Goal: Check status

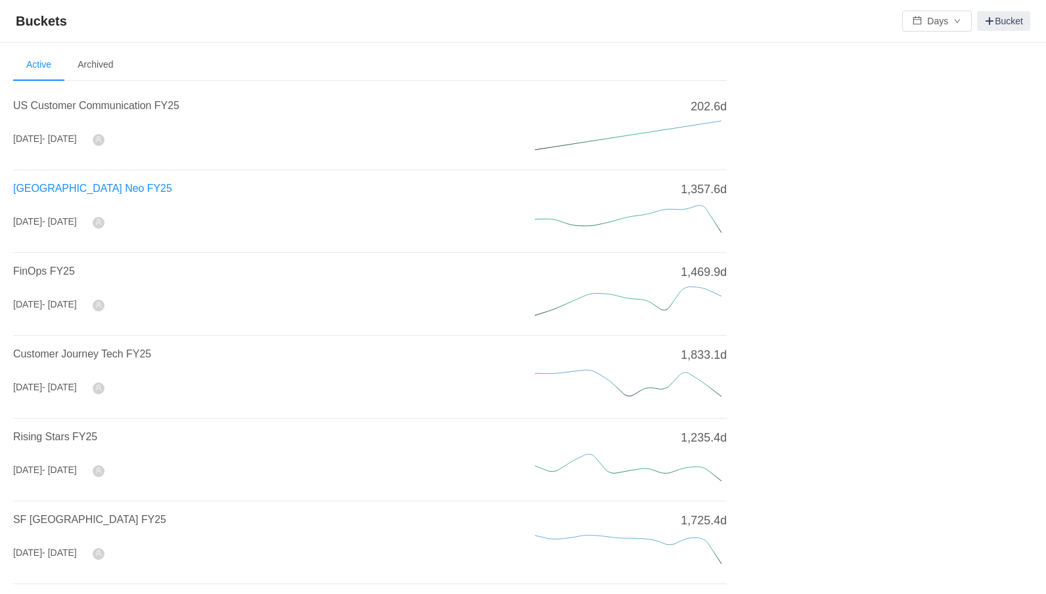
click at [77, 185] on span "[GEOGRAPHIC_DATA] Neo FY25" at bounding box center [92, 188] width 159 height 11
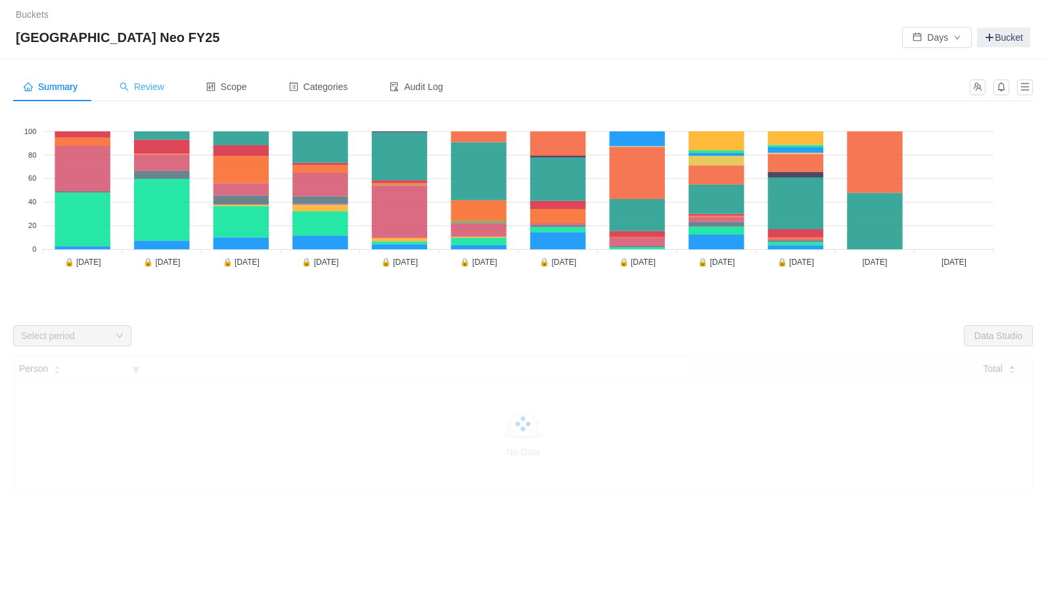
click at [146, 84] on span "Review" at bounding box center [142, 86] width 45 height 11
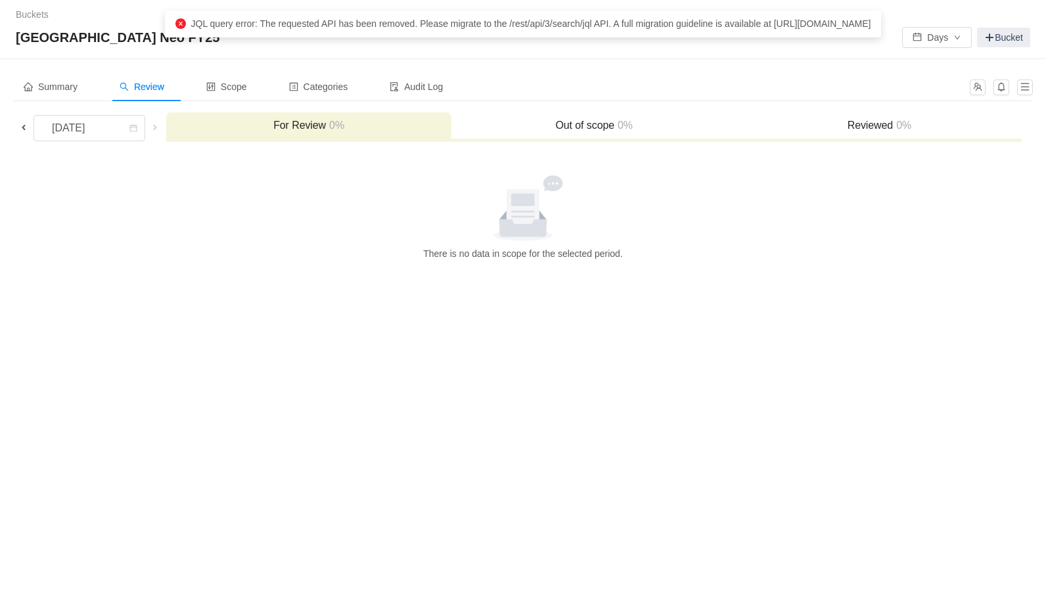
click at [26, 126] on span at bounding box center [23, 127] width 11 height 11
